Goal: Transaction & Acquisition: Download file/media

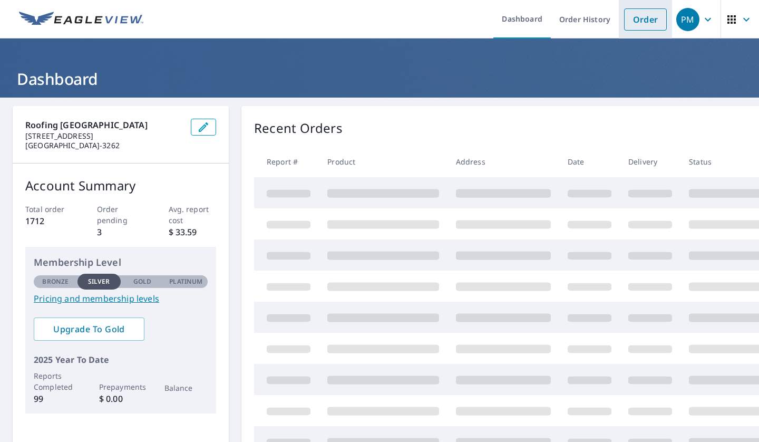
click at [641, 21] on link "Order" at bounding box center [645, 19] width 43 height 22
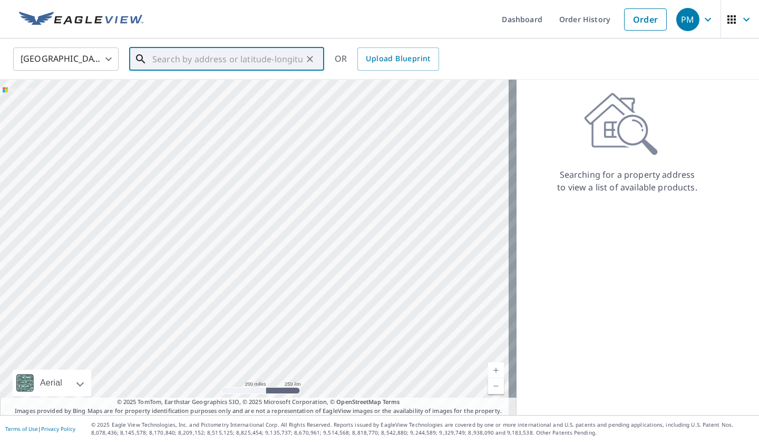
paste input "[STREET_ADDRESS][PERSON_NAME][US_STATE]"
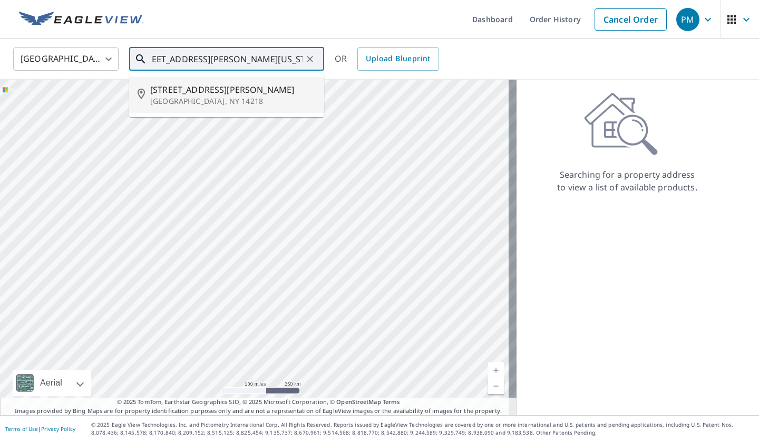
click at [211, 106] on p "[GEOGRAPHIC_DATA], NY 14218" at bounding box center [232, 101] width 165 height 11
type input "[STREET_ADDRESS][PERSON_NAME]"
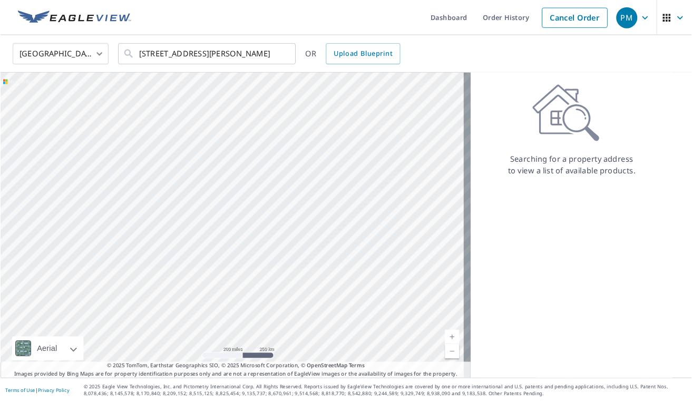
scroll to position [0, 0]
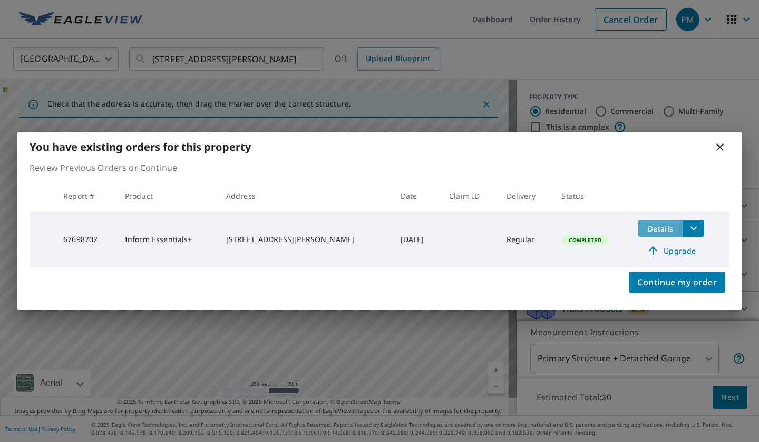
click at [651, 226] on span "Details" at bounding box center [660, 228] width 32 height 10
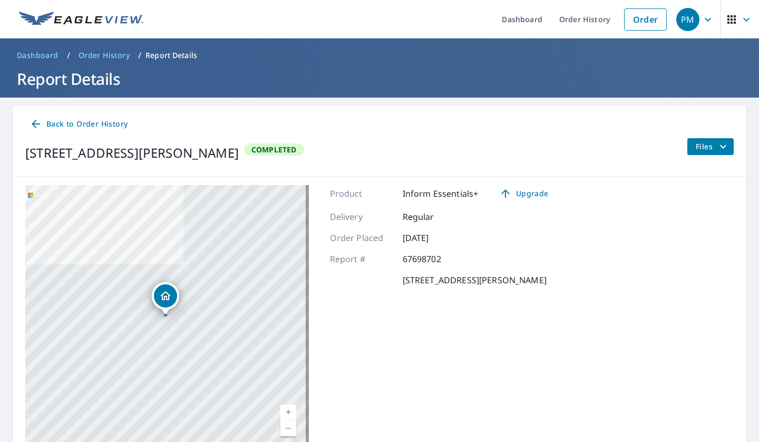
click at [698, 147] on span "Files" at bounding box center [712, 146] width 34 height 13
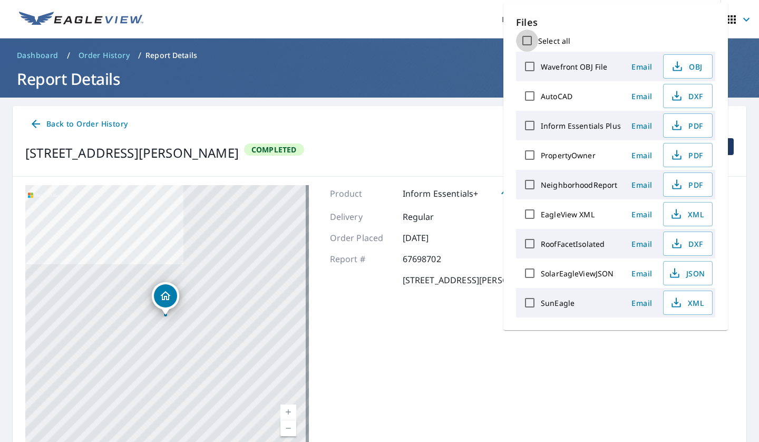
click at [527, 40] on input "Select all" at bounding box center [527, 41] width 22 height 22
checkbox input "true"
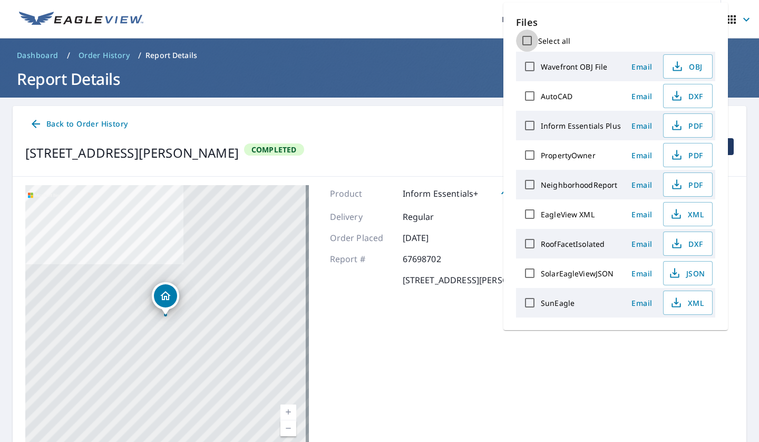
checkbox input "true"
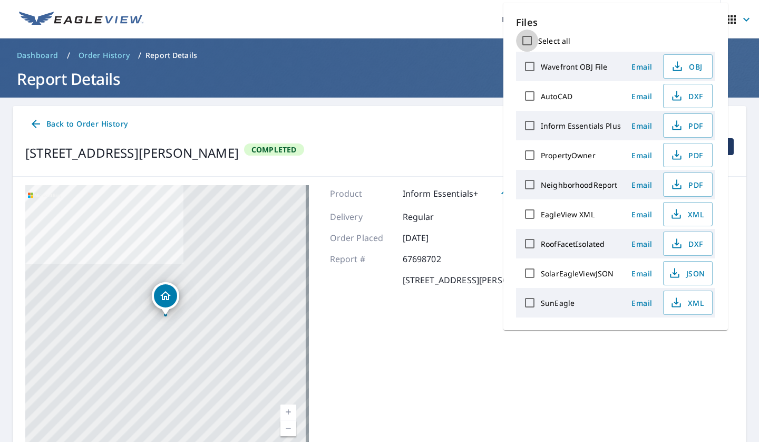
checkbox input "true"
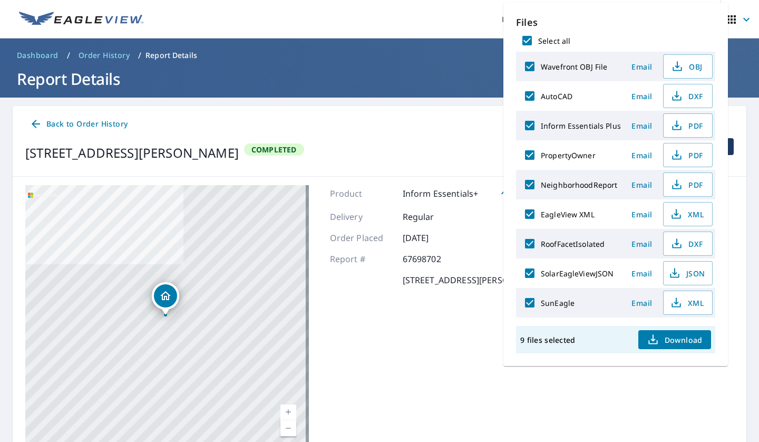
click at [683, 343] on span "Download" at bounding box center [674, 339] width 56 height 13
